Goal: Transaction & Acquisition: Purchase product/service

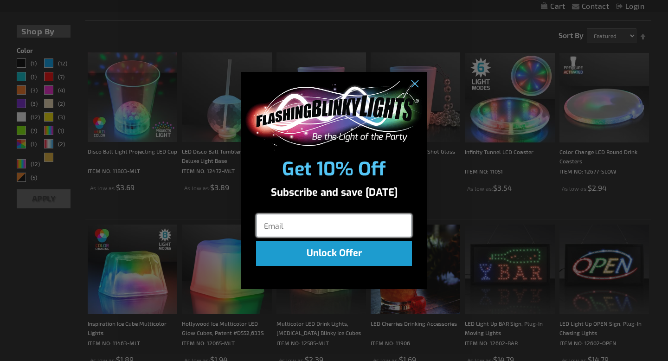
scroll to position [300, 0]
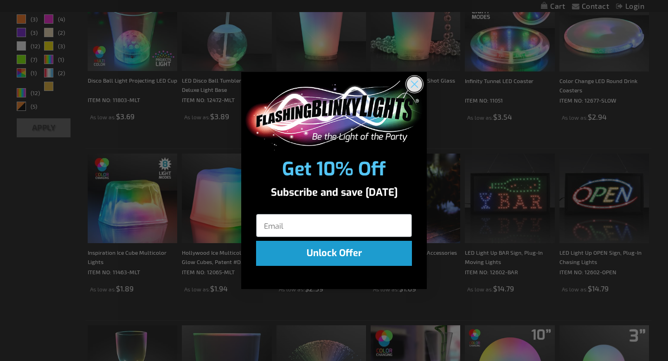
click at [417, 83] on circle "Close dialog" at bounding box center [414, 83] width 15 height 15
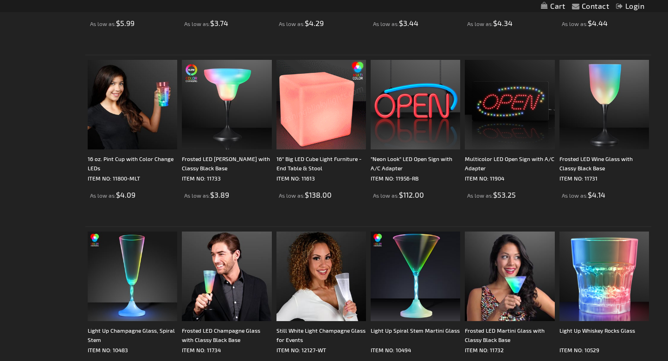
scroll to position [1510, 0]
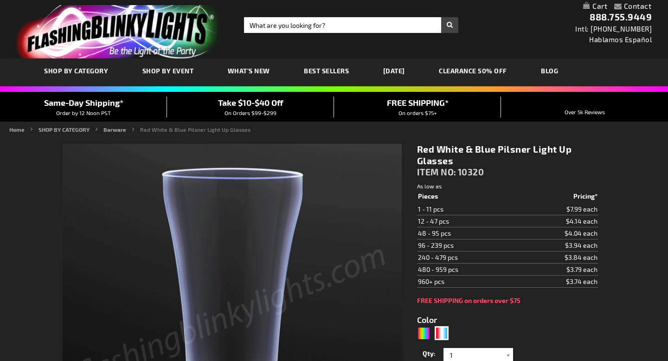
scroll to position [102, 0]
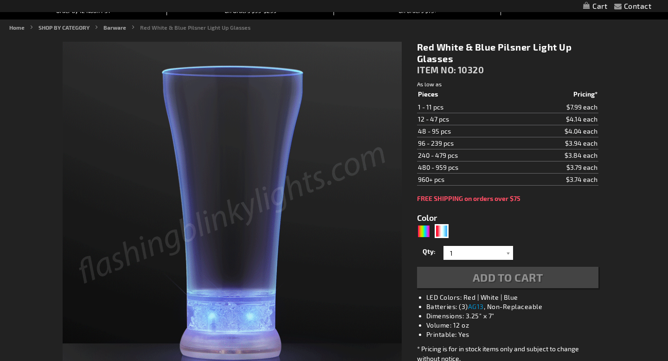
type input "5643"
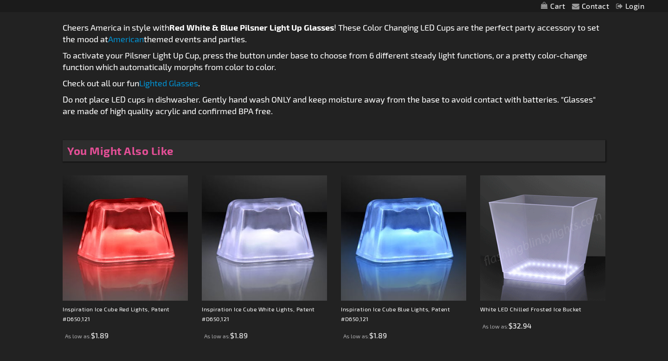
scroll to position [786, 0]
